Goal: Task Accomplishment & Management: Manage account settings

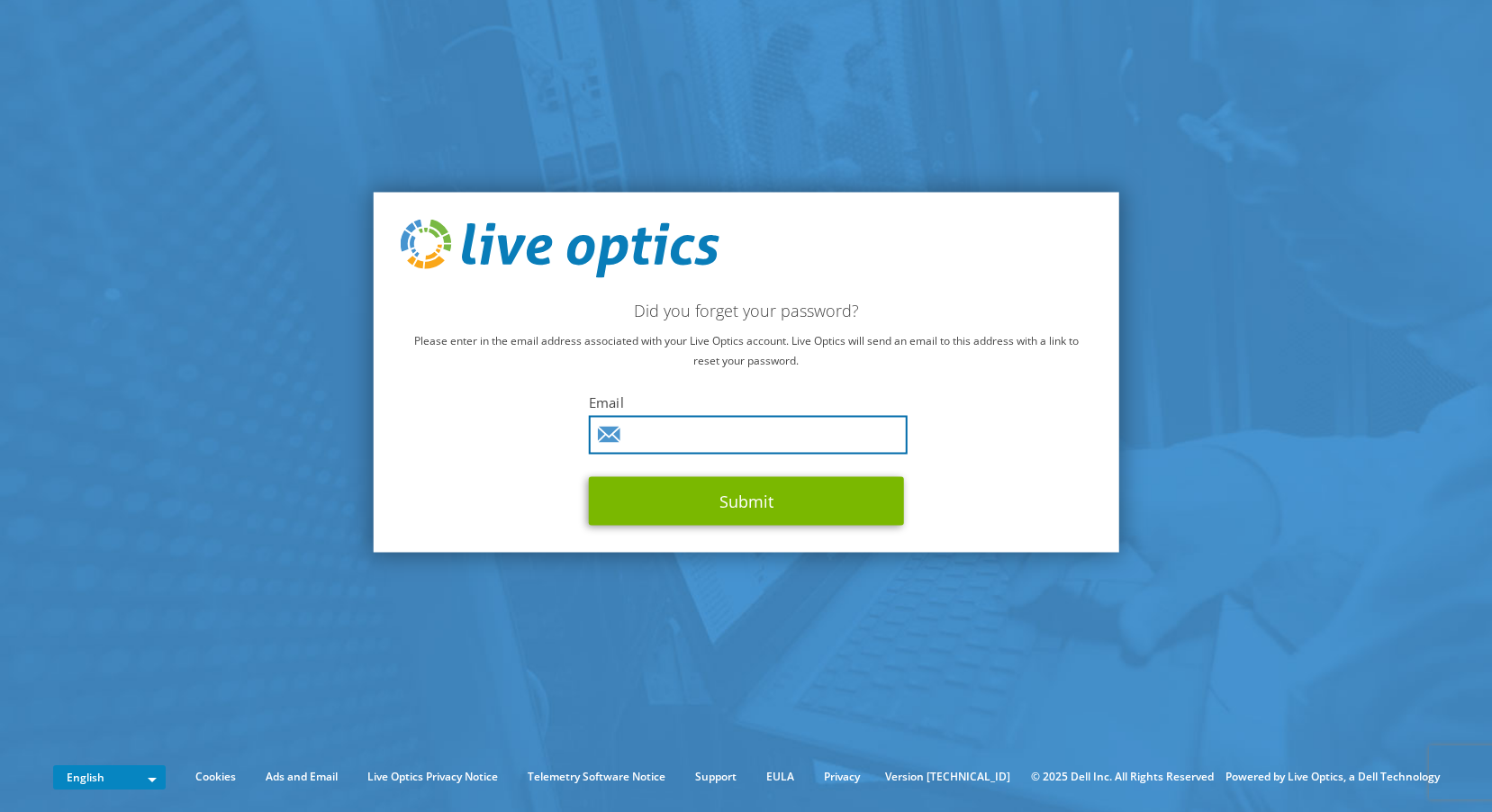
click at [792, 440] on input "text" at bounding box center [748, 435] width 319 height 38
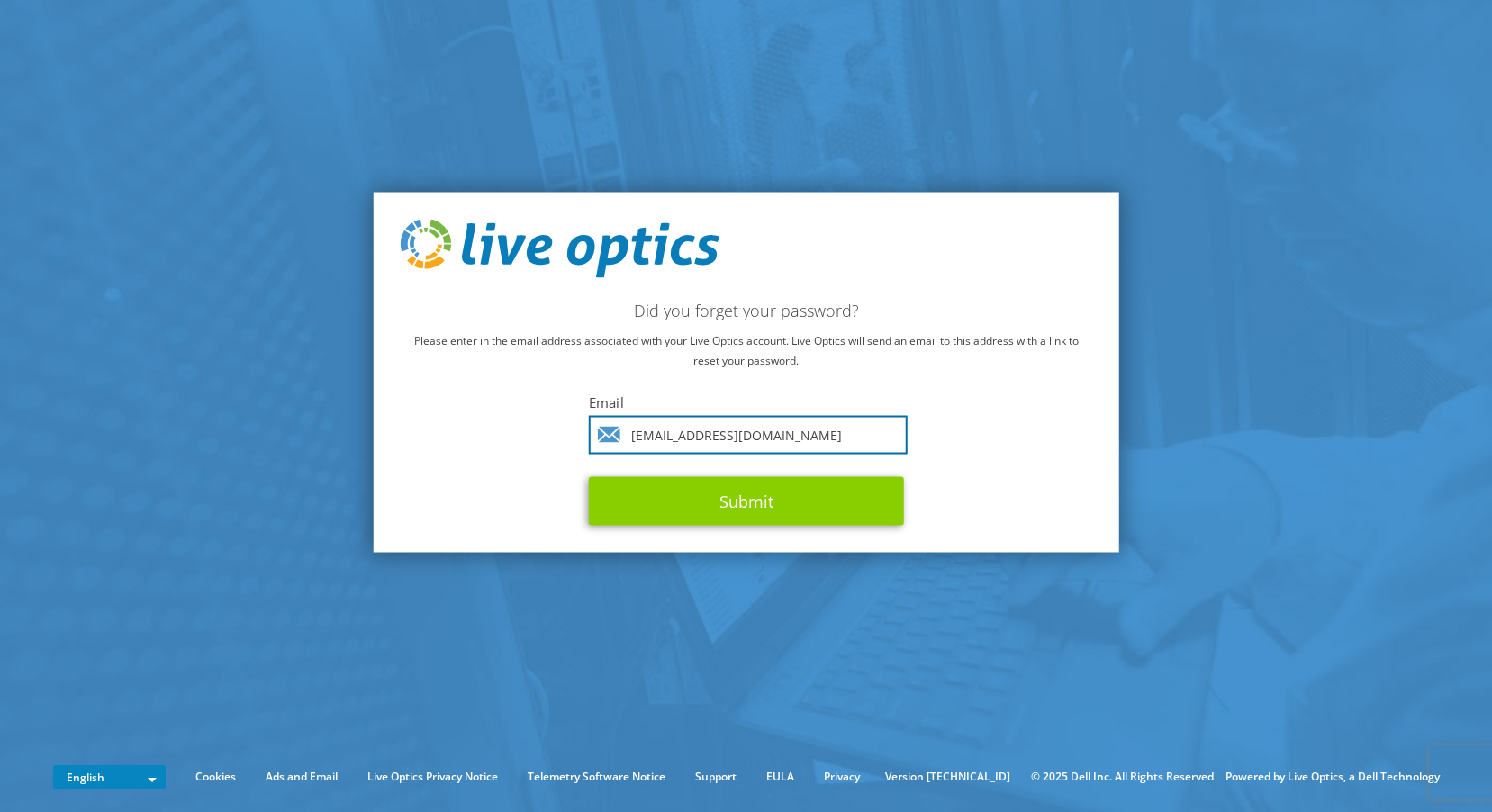
type input "ginters@riga.lv"
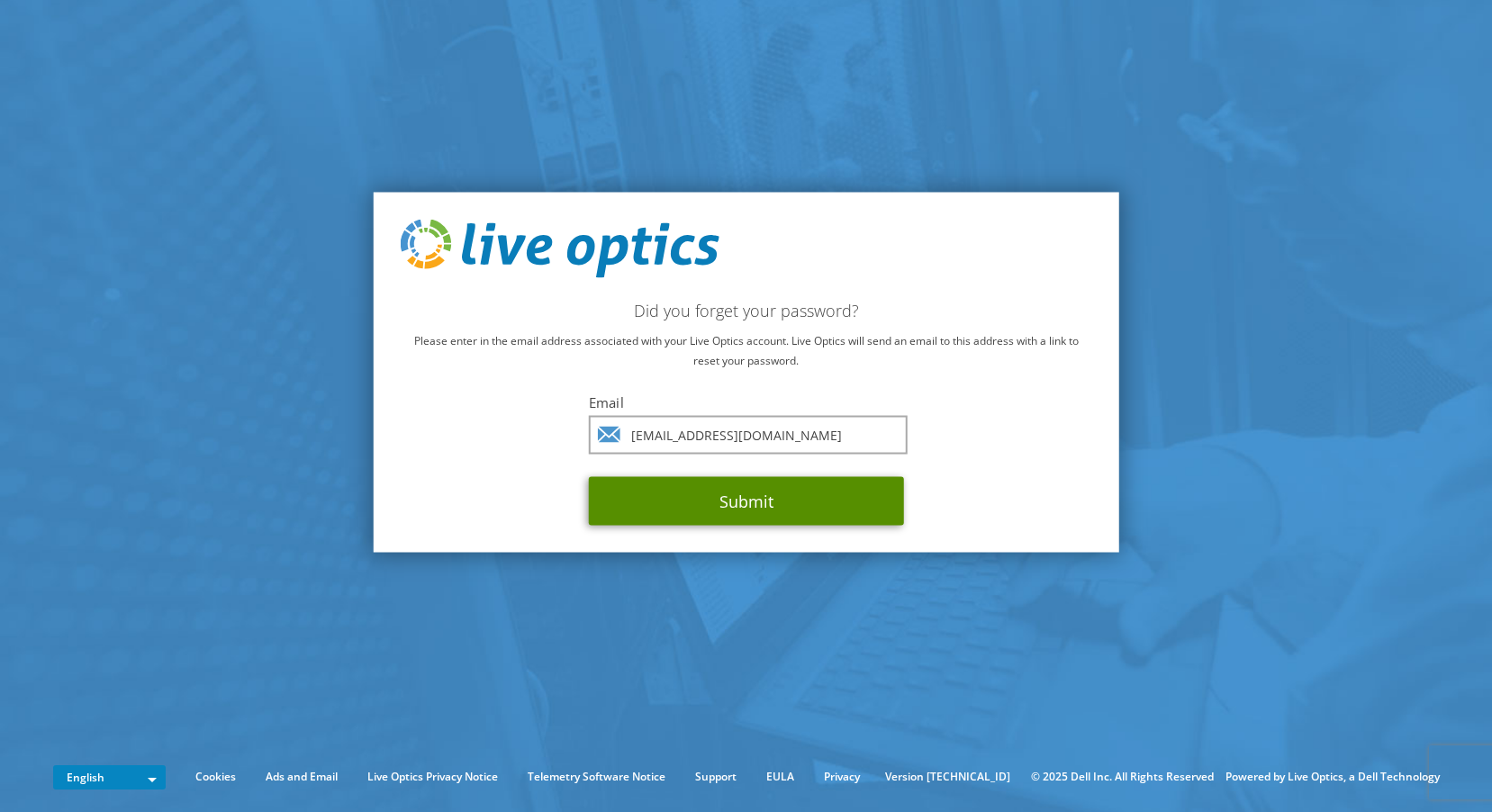
click at [775, 498] on button "Submit" at bounding box center [746, 501] width 315 height 49
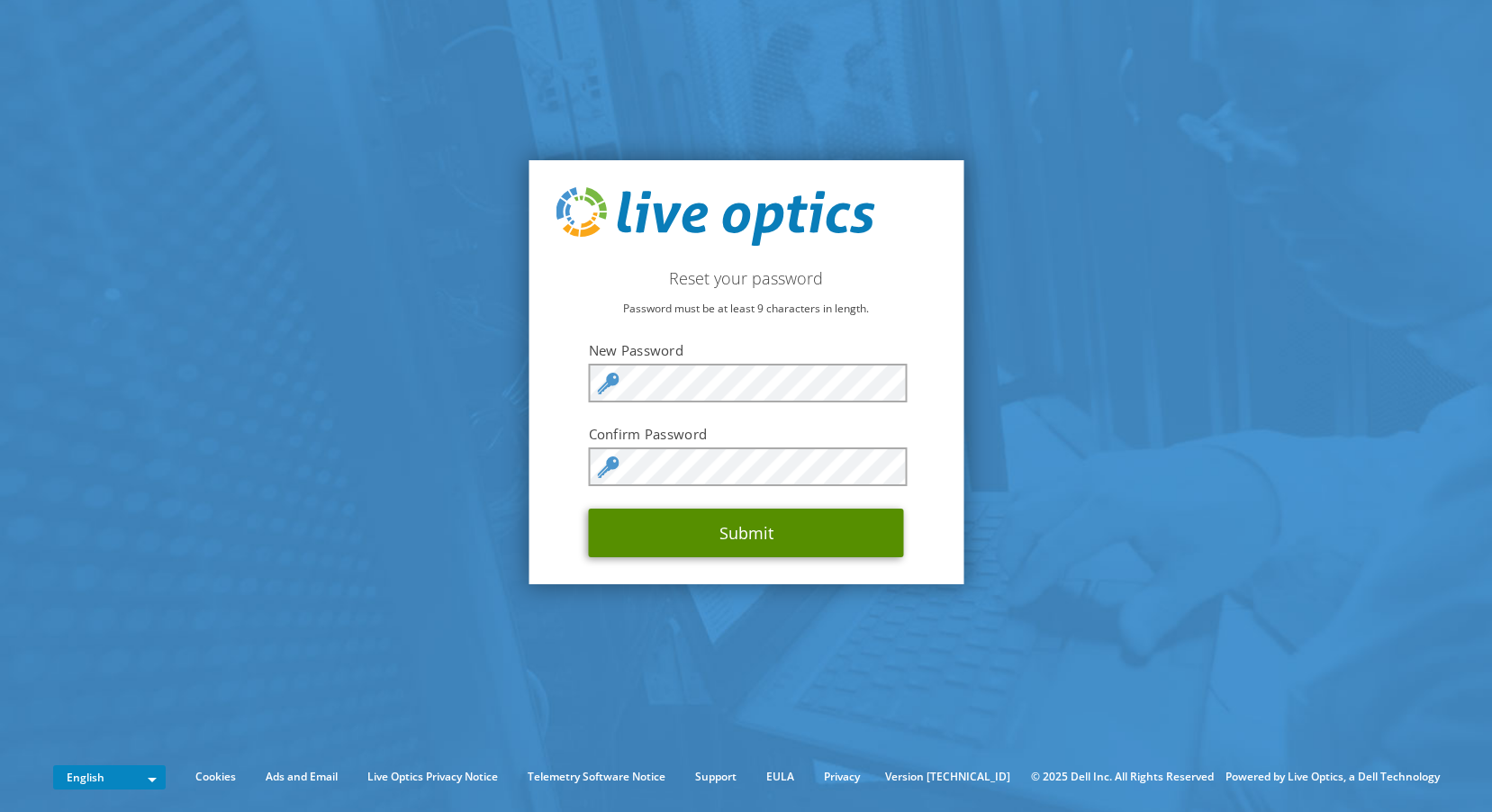
click at [834, 534] on button "Submit" at bounding box center [746, 532] width 315 height 49
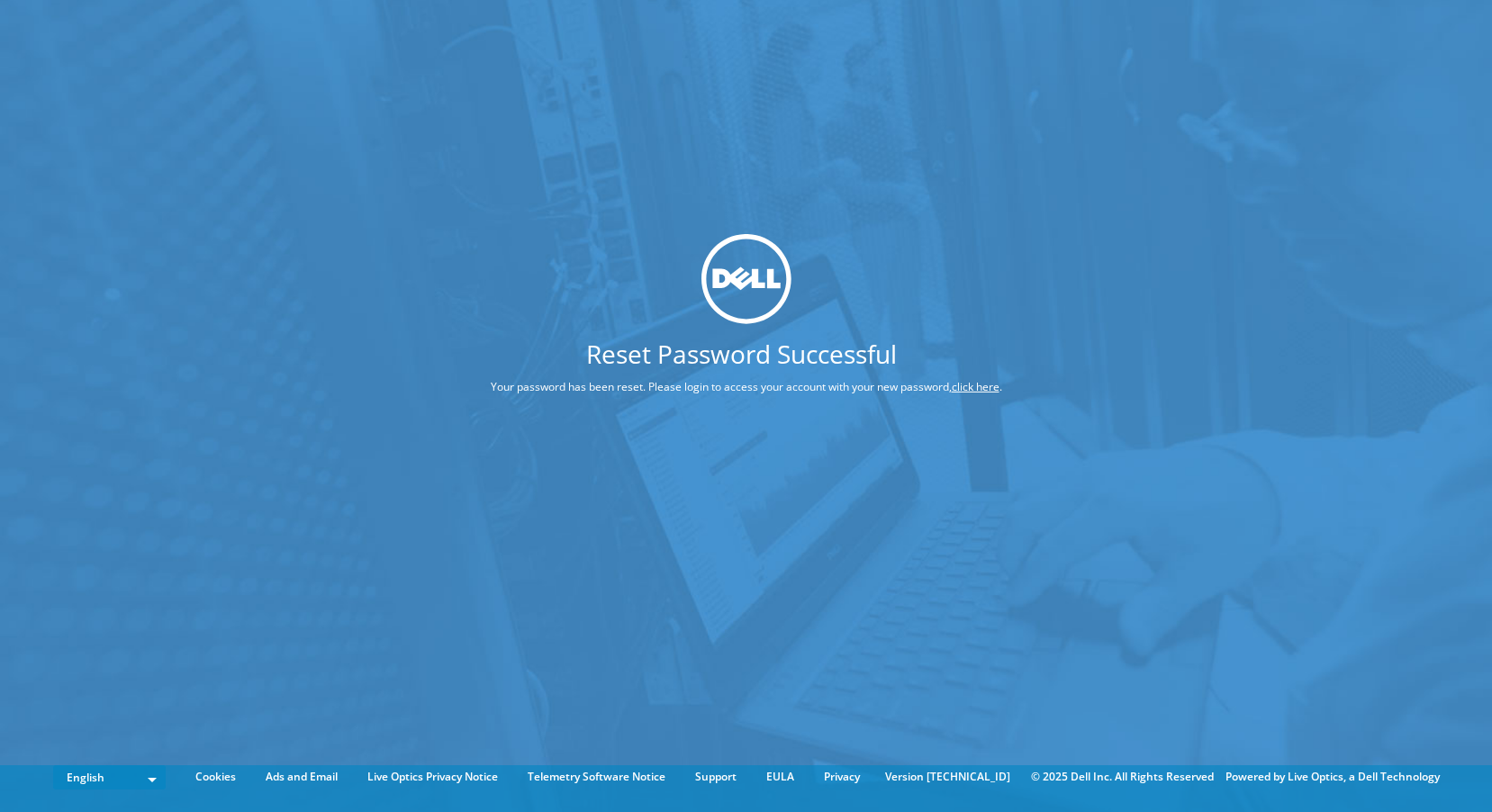
click at [974, 386] on link "click here" at bounding box center [976, 386] width 48 height 15
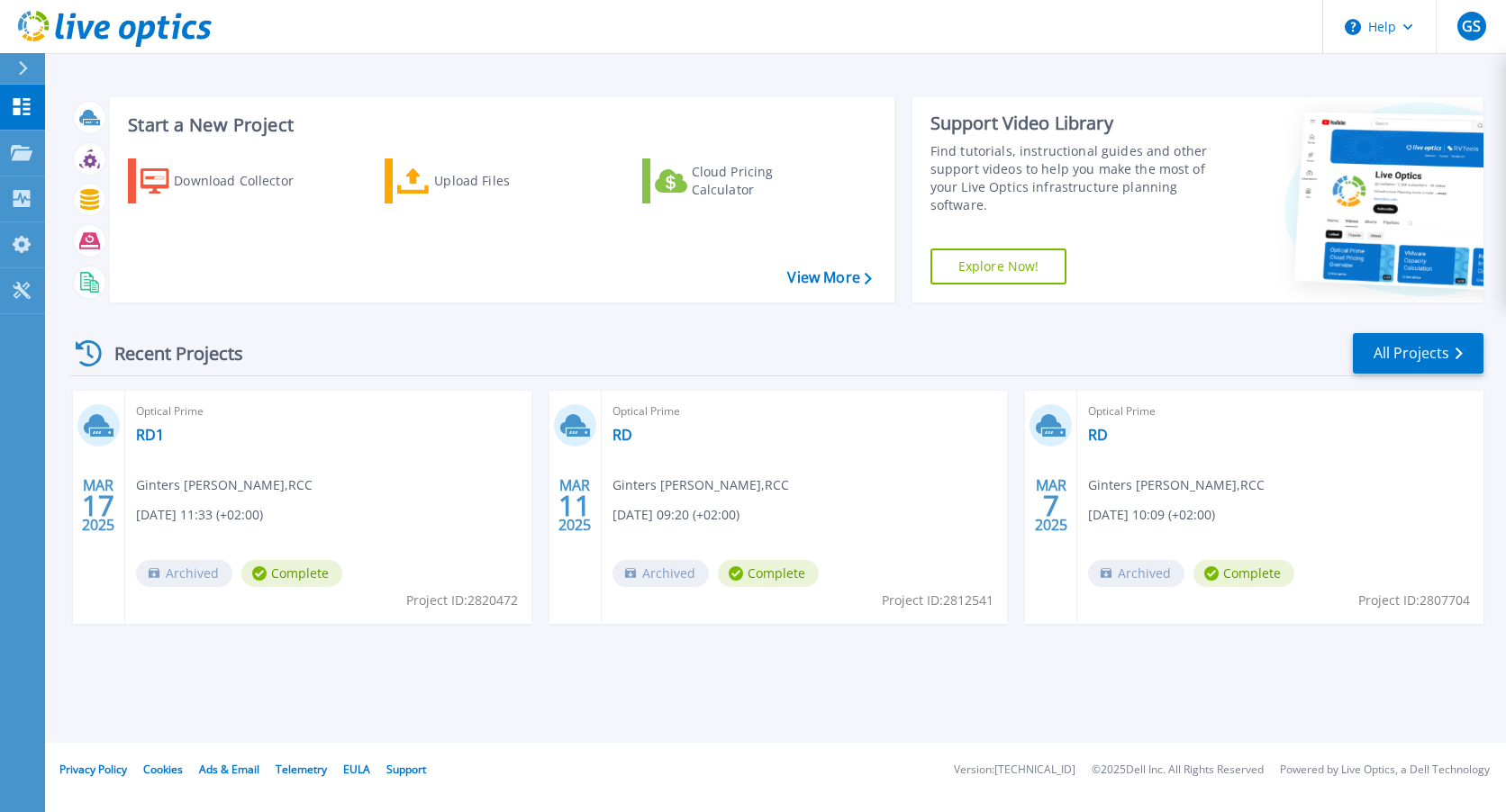
click at [104, 428] on icon at bounding box center [98, 425] width 30 height 28
click at [98, 508] on span "17" at bounding box center [99, 506] width 33 height 15
click at [217, 508] on span "[DATE] 11:33 (+02:00)" at bounding box center [199, 514] width 127 height 20
click at [206, 459] on div "Optical Prime RD1 Ginters [PERSON_NAME] , RCC [DATE] 11:33 (+02:00) Archived Co…" at bounding box center [329, 507] width 406 height 233
click at [188, 456] on div "Optical Prime RD1 Ginters [PERSON_NAME] , RCC [DATE] 11:33 (+02:00) Archived Co…" at bounding box center [329, 507] width 406 height 233
